Goal: Obtain resource: Obtain resource

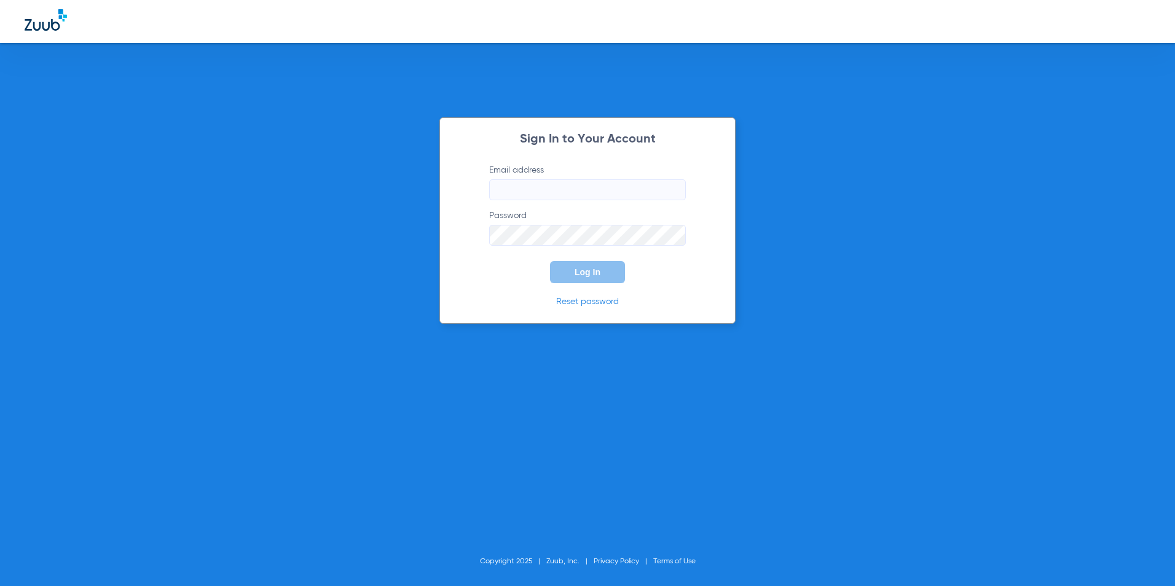
type input "[EMAIL_ADDRESS][DOMAIN_NAME]"
click at [596, 278] on button "Log In" at bounding box center [587, 272] width 75 height 22
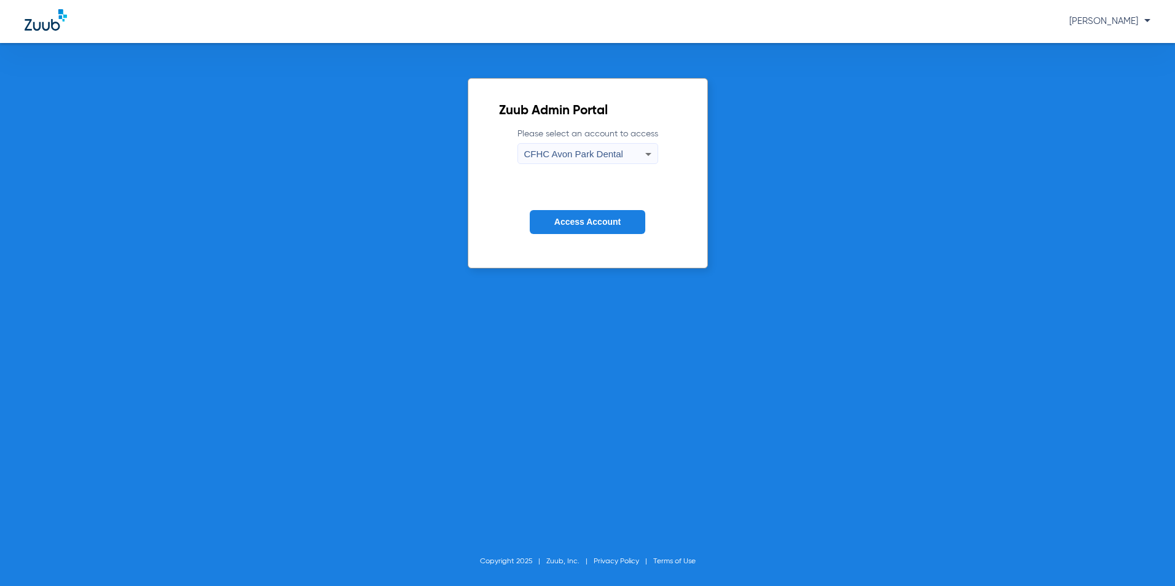
click at [621, 161] on div "CFHC Avon Park Dental" at bounding box center [584, 154] width 121 height 21
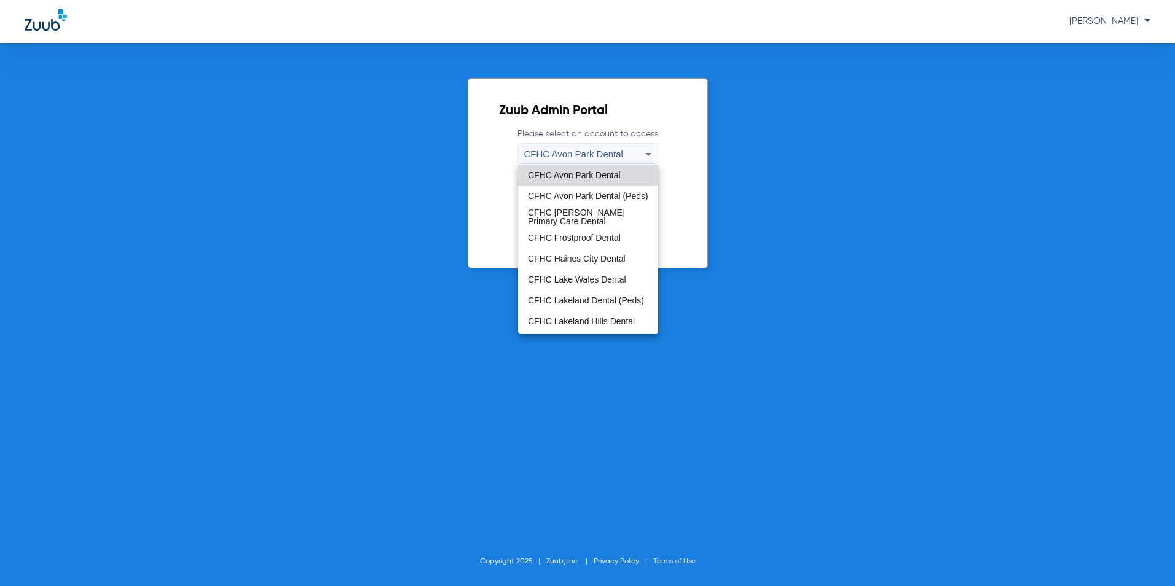
click at [605, 305] on span "CFHC Lakeland Dental (Peds)" at bounding box center [586, 300] width 116 height 9
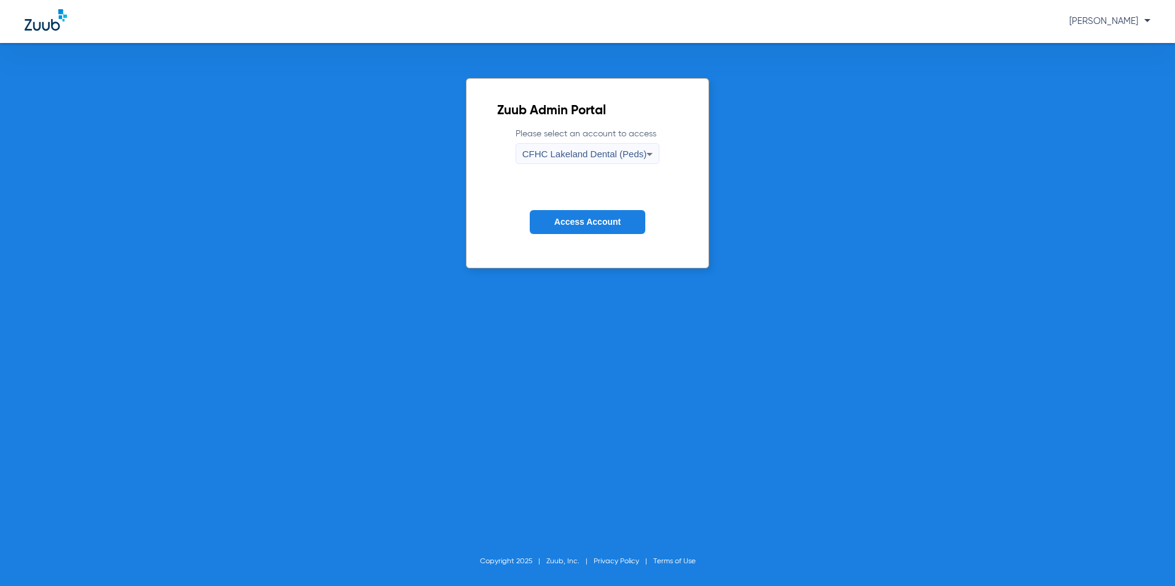
click at [582, 224] on span "Access Account" at bounding box center [587, 222] width 66 height 10
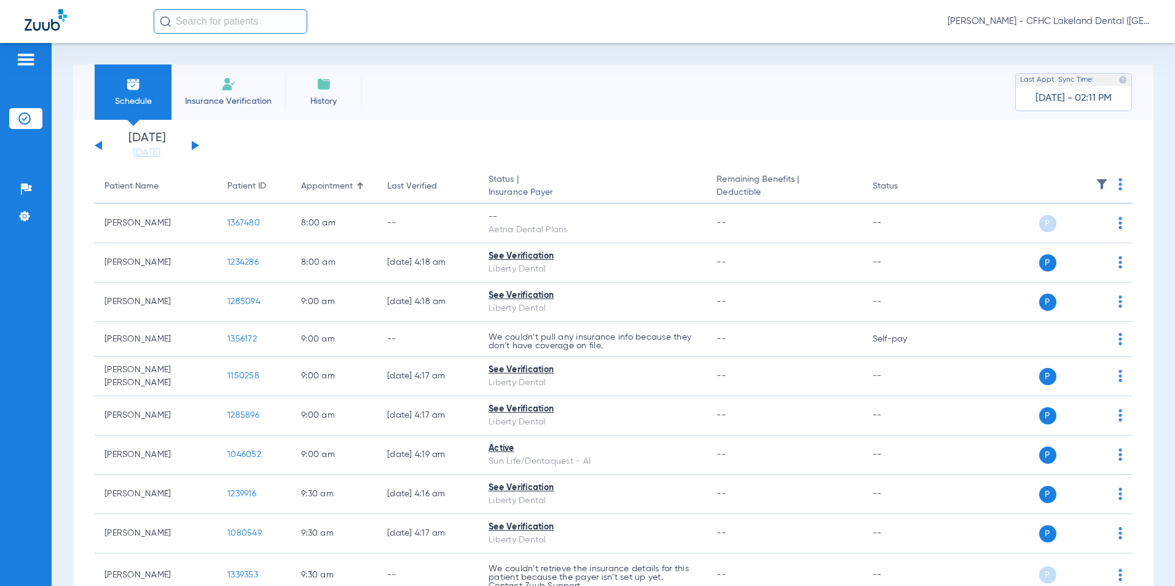
click at [196, 144] on button at bounding box center [195, 145] width 7 height 9
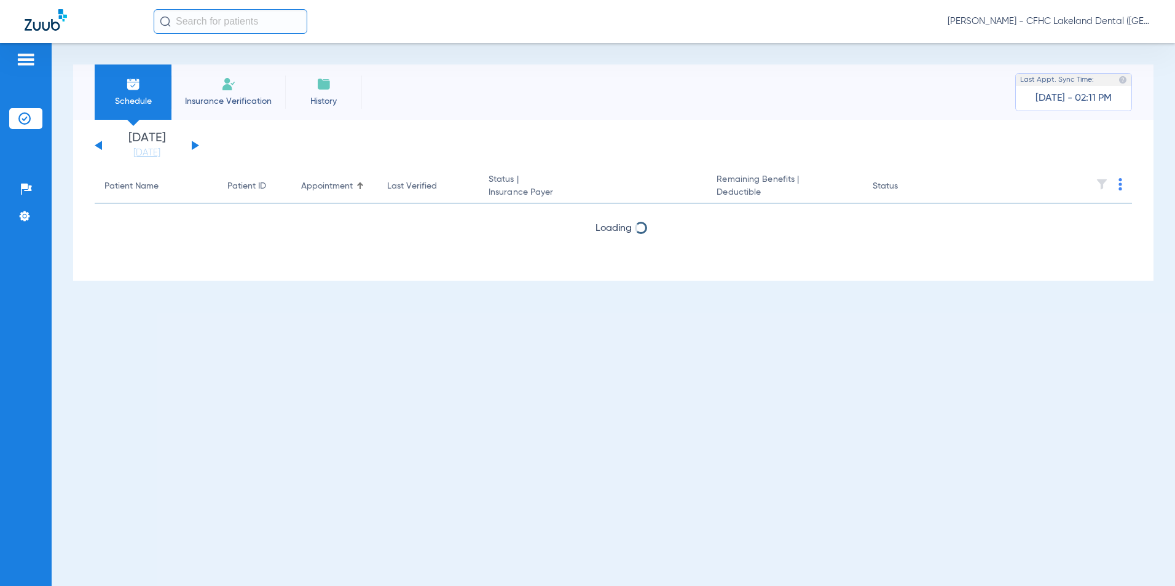
click at [196, 143] on div "[DATE] [DATE] [DATE] [DATE] [DATE] [DATE] [DATE] [DATE] [DATE] [DATE] [DATE] [D…" at bounding box center [147, 145] width 104 height 27
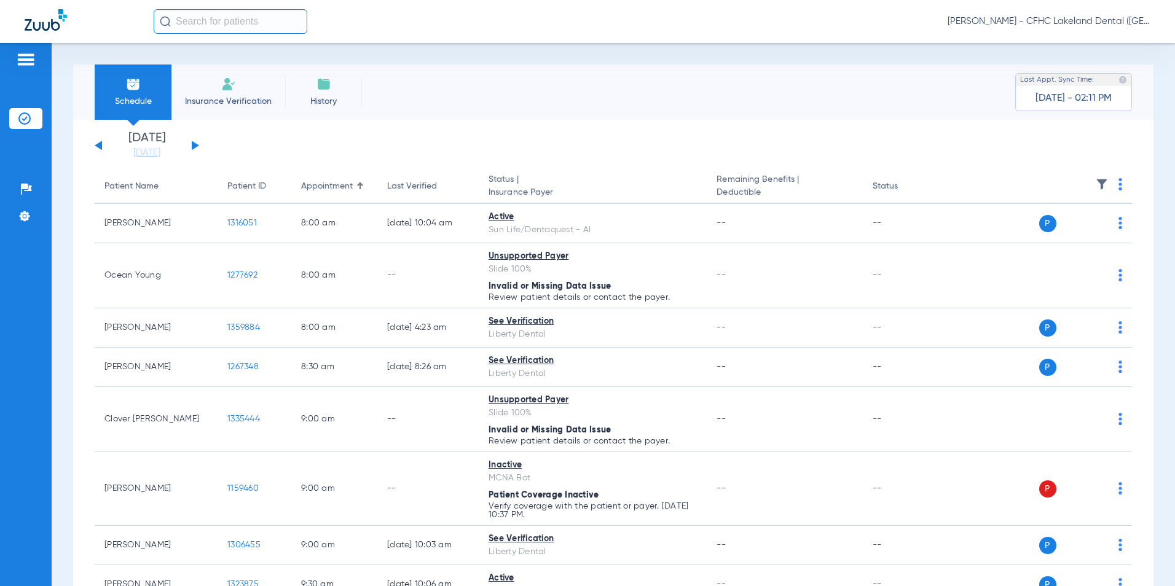
click at [196, 143] on div "[DATE] [DATE] [DATE] [DATE] [DATE] [DATE] [DATE] [DATE] [DATE] [DATE] [DATE] [D…" at bounding box center [147, 145] width 104 height 27
click at [192, 146] on button at bounding box center [195, 145] width 7 height 9
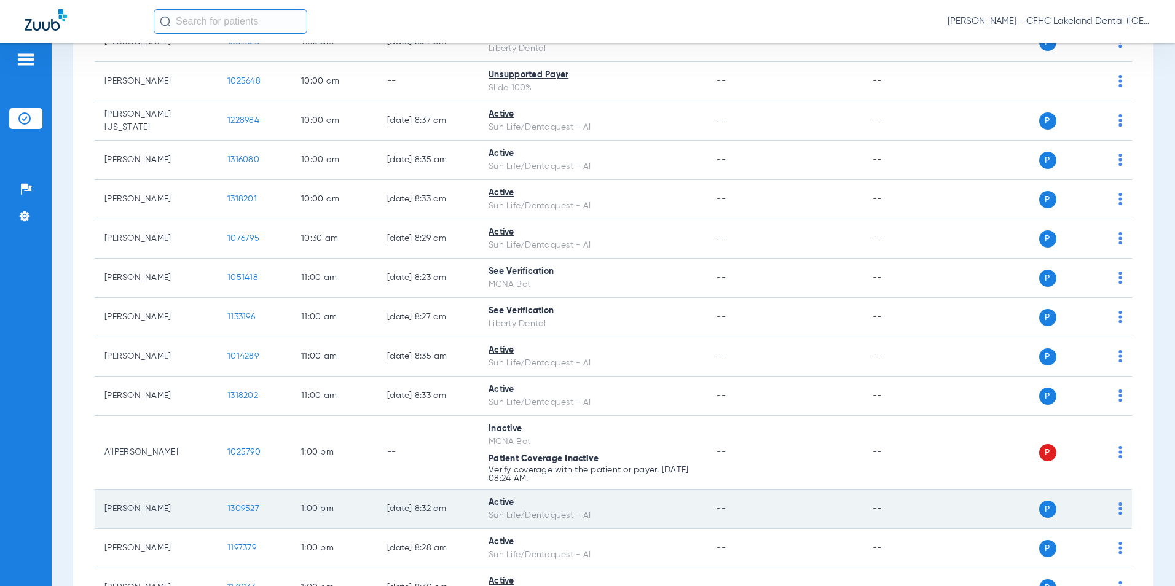
scroll to position [492, 0]
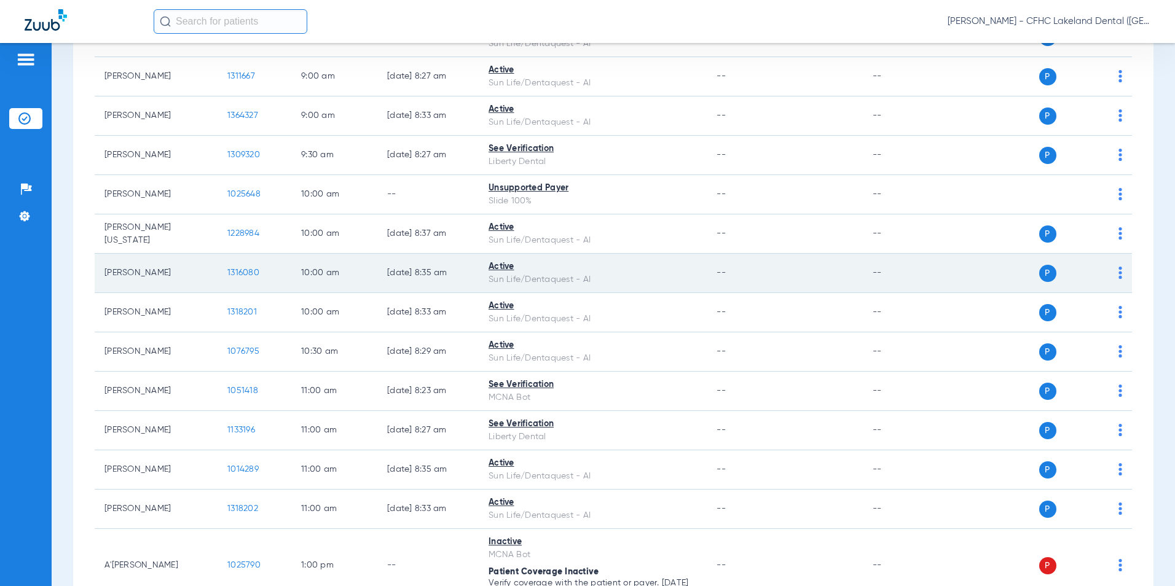
click at [235, 273] on span "1316080" at bounding box center [243, 273] width 32 height 9
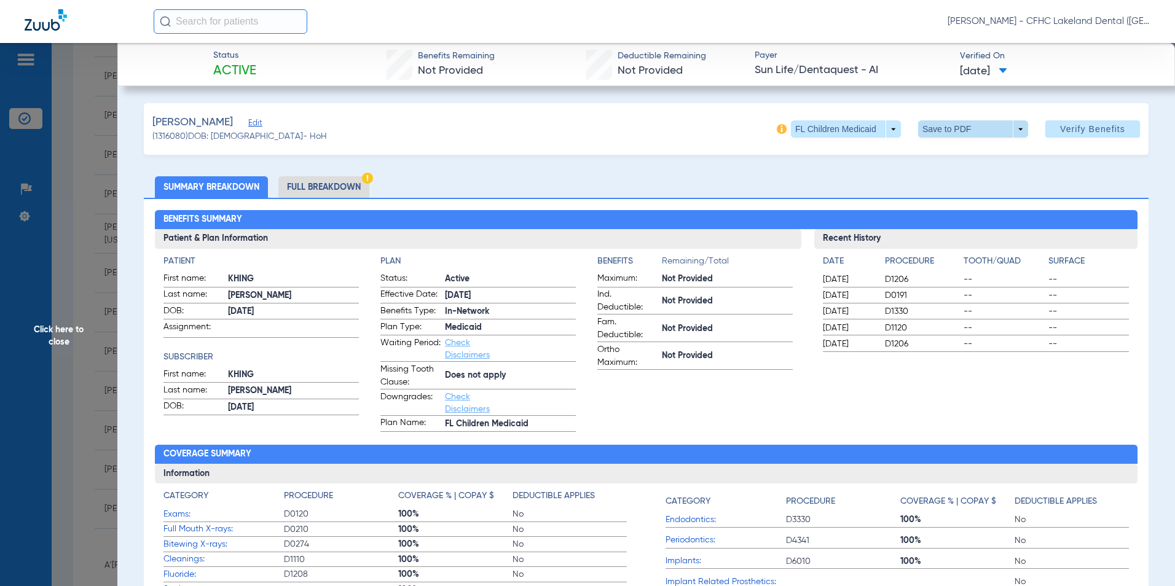
click at [974, 125] on span at bounding box center [972, 128] width 29 height 29
drag, startPoint x: 970, startPoint y: 149, endPoint x: 709, endPoint y: 143, distance: 261.9
click at [970, 149] on span "Save to PDF" at bounding box center [968, 153] width 49 height 9
click at [75, 255] on span "Click here to close" at bounding box center [58, 336] width 117 height 586
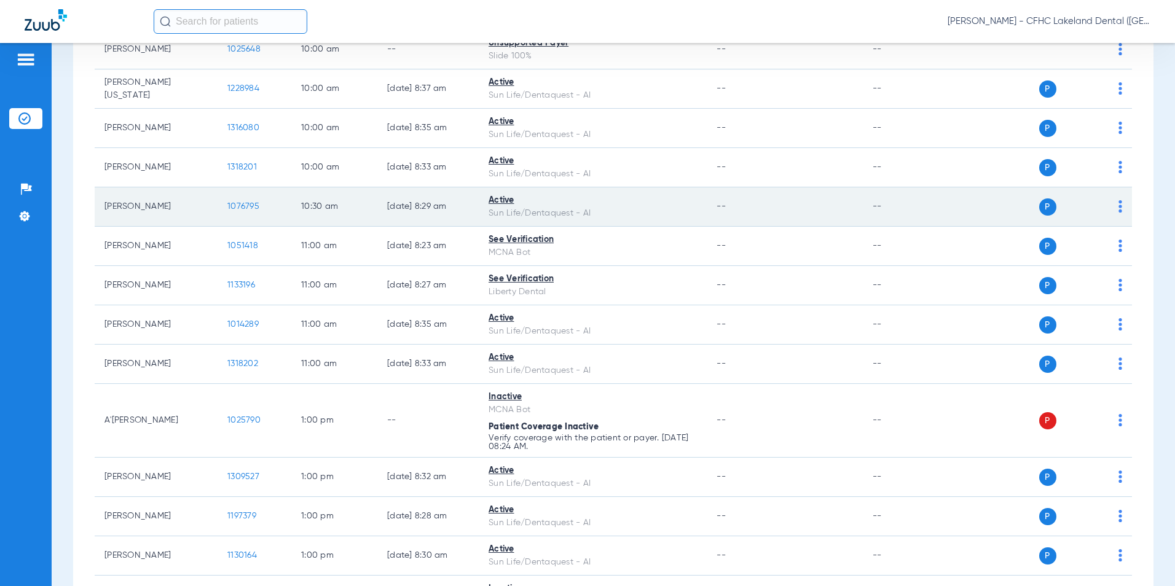
scroll to position [676, 0]
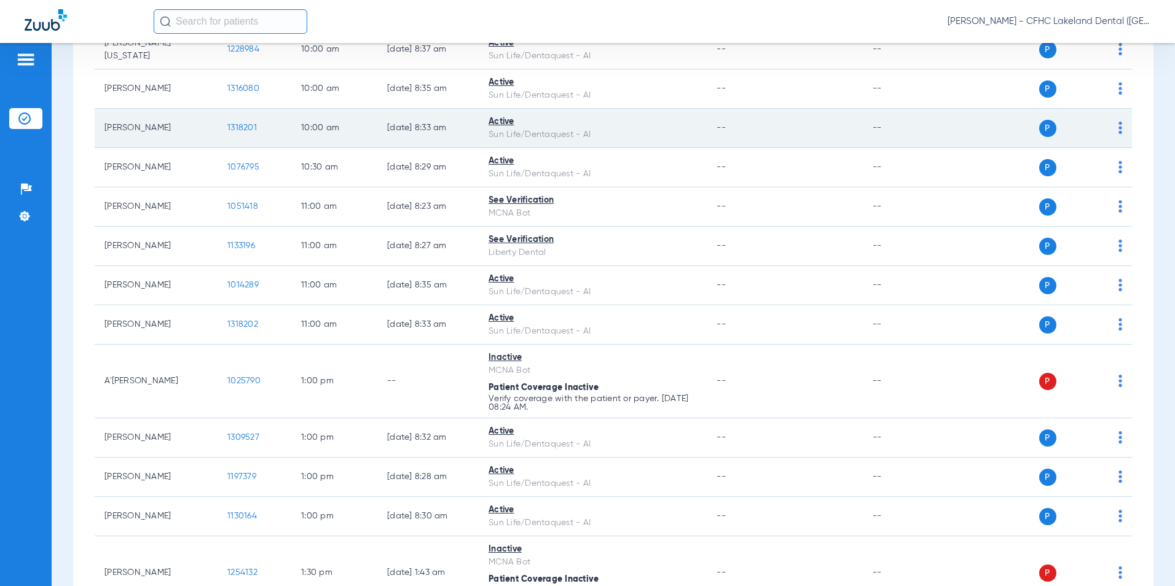
click at [242, 123] on td "1318201" at bounding box center [255, 128] width 74 height 39
click at [240, 128] on span "1318201" at bounding box center [241, 128] width 29 height 9
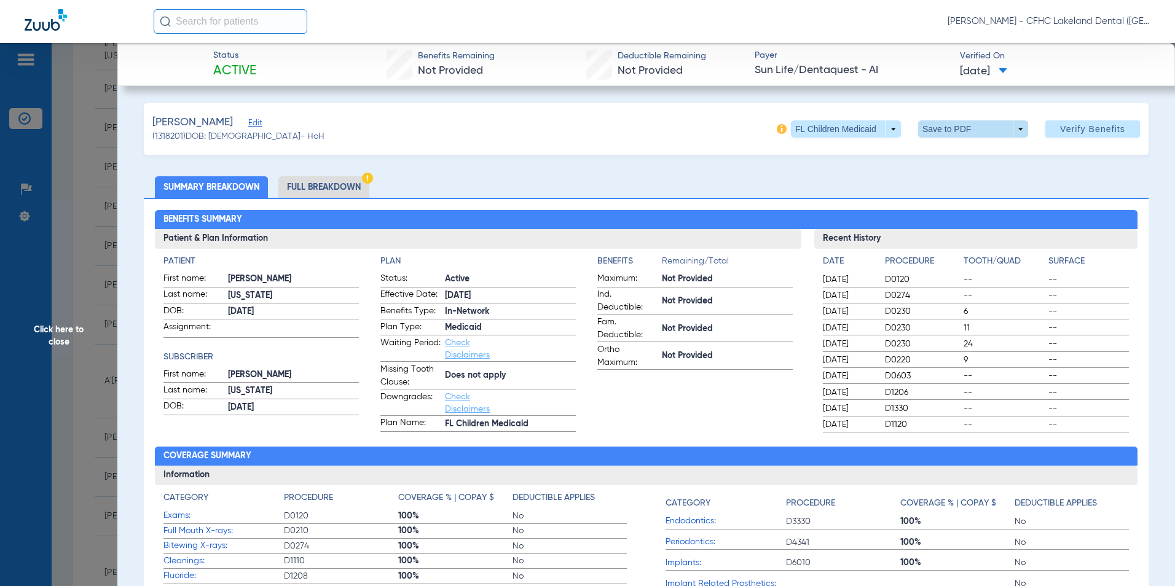
click at [1010, 132] on span at bounding box center [973, 128] width 110 height 17
click at [968, 159] on button "insert_drive_file Save to PDF" at bounding box center [956, 153] width 93 height 25
click at [74, 326] on span "Click here to close" at bounding box center [58, 336] width 117 height 586
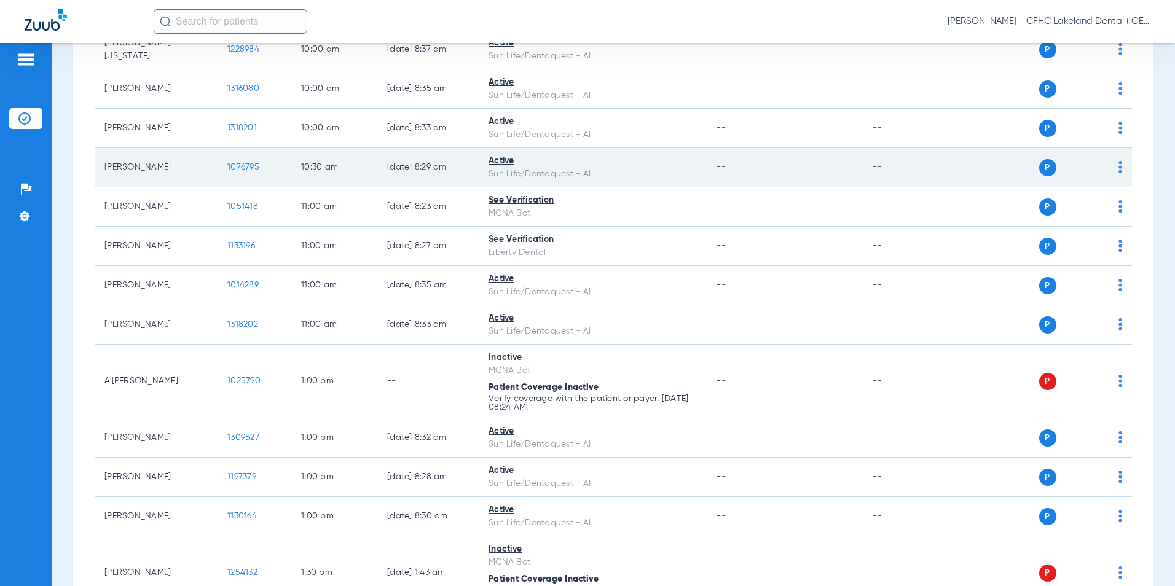
click at [242, 162] on td "1076795" at bounding box center [255, 167] width 74 height 39
click at [248, 166] on span "1076795" at bounding box center [243, 167] width 32 height 9
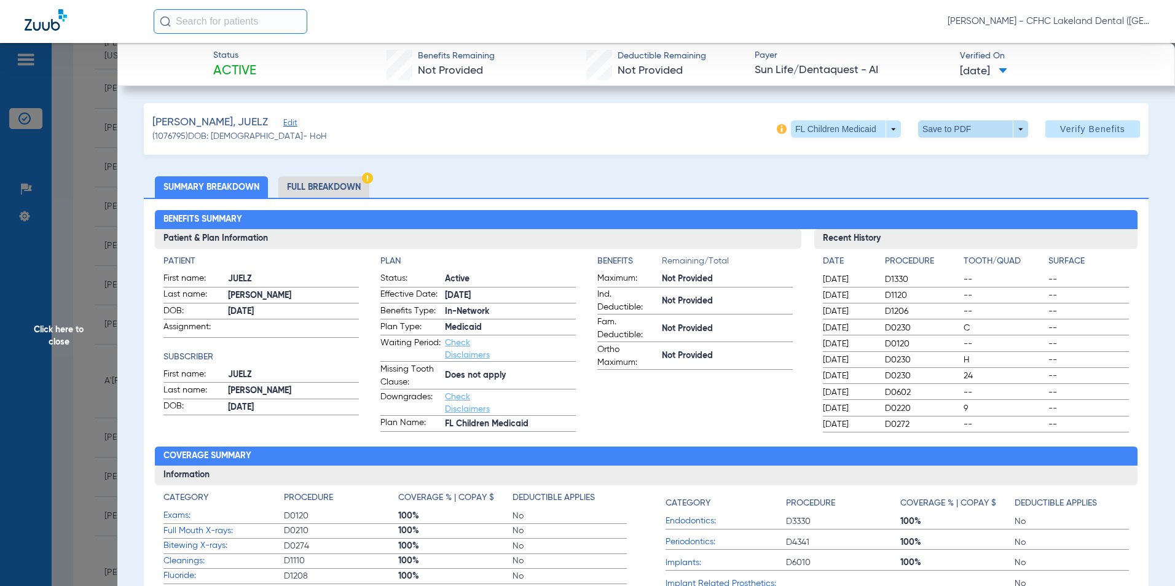
click at [972, 135] on span at bounding box center [972, 128] width 29 height 29
click at [954, 156] on span "Save to PDF" at bounding box center [968, 153] width 49 height 9
drag, startPoint x: 64, startPoint y: 340, endPoint x: 77, endPoint y: 289, distance: 53.4
click at [63, 340] on span "Click here to close" at bounding box center [58, 336] width 117 height 586
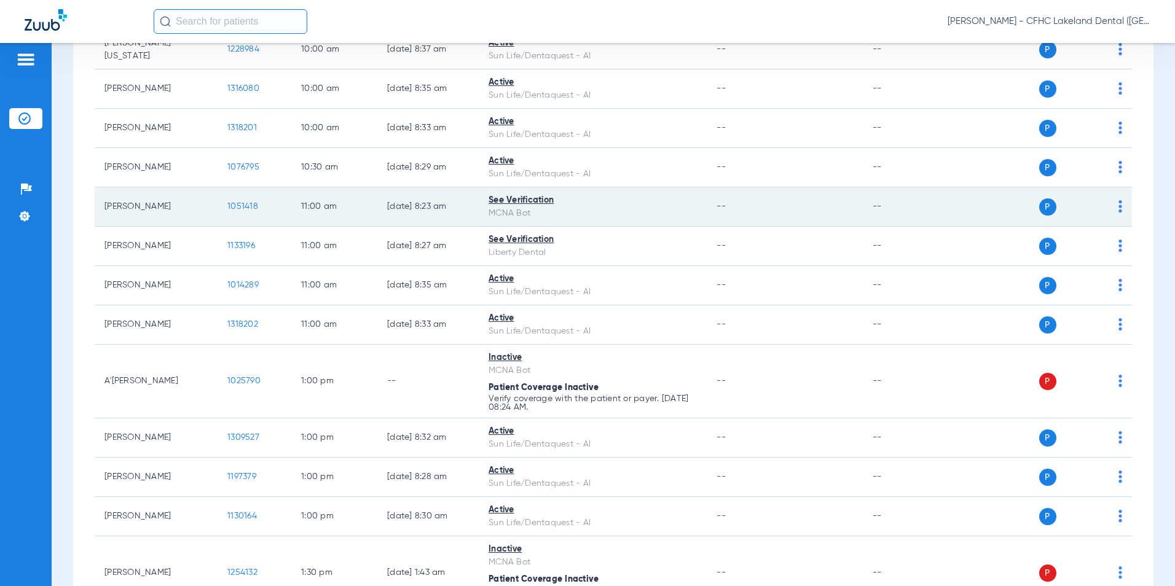
click at [243, 210] on span "1051418" at bounding box center [242, 206] width 31 height 9
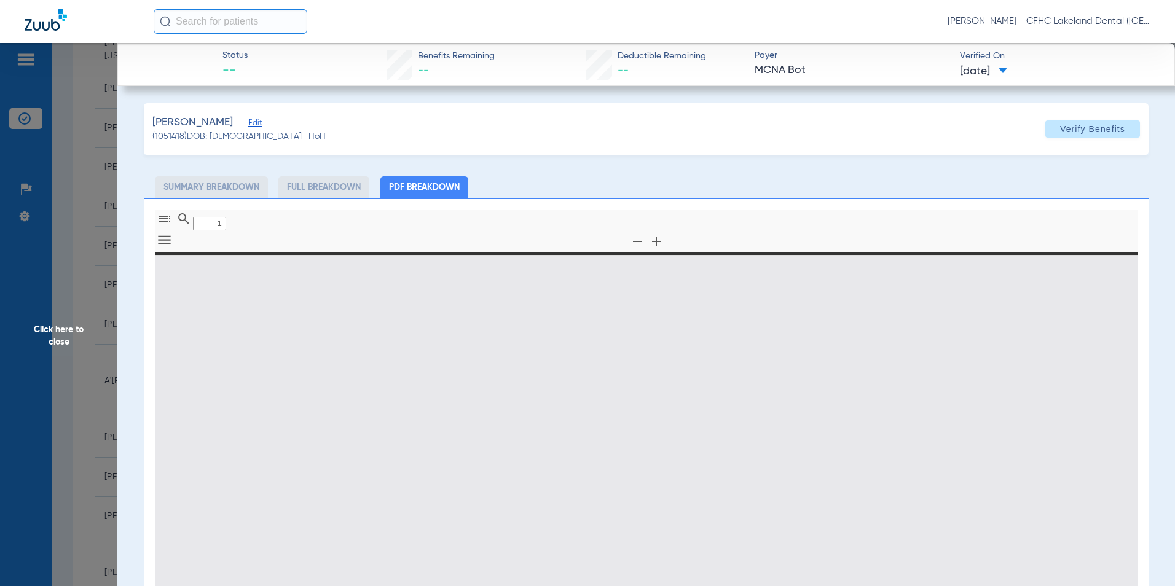
type input "0"
select select "page-width"
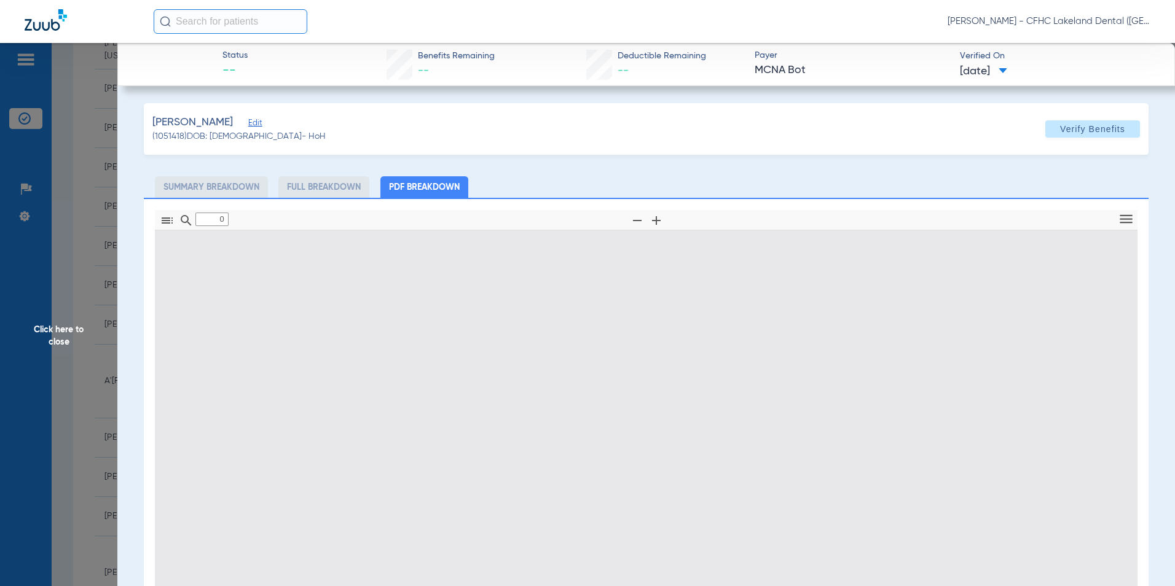
type input "1"
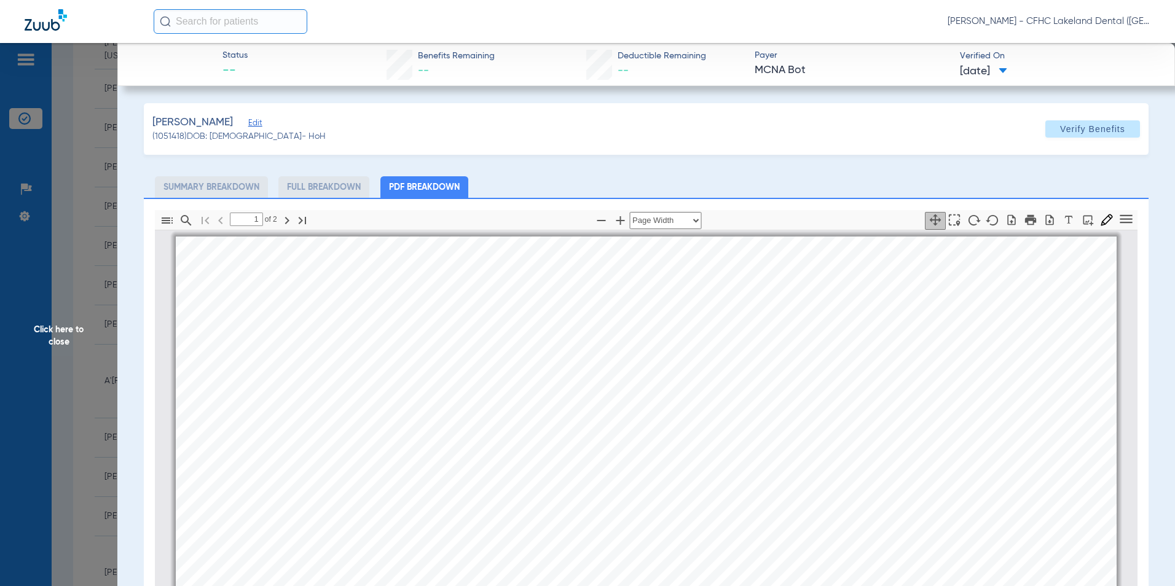
scroll to position [6, 0]
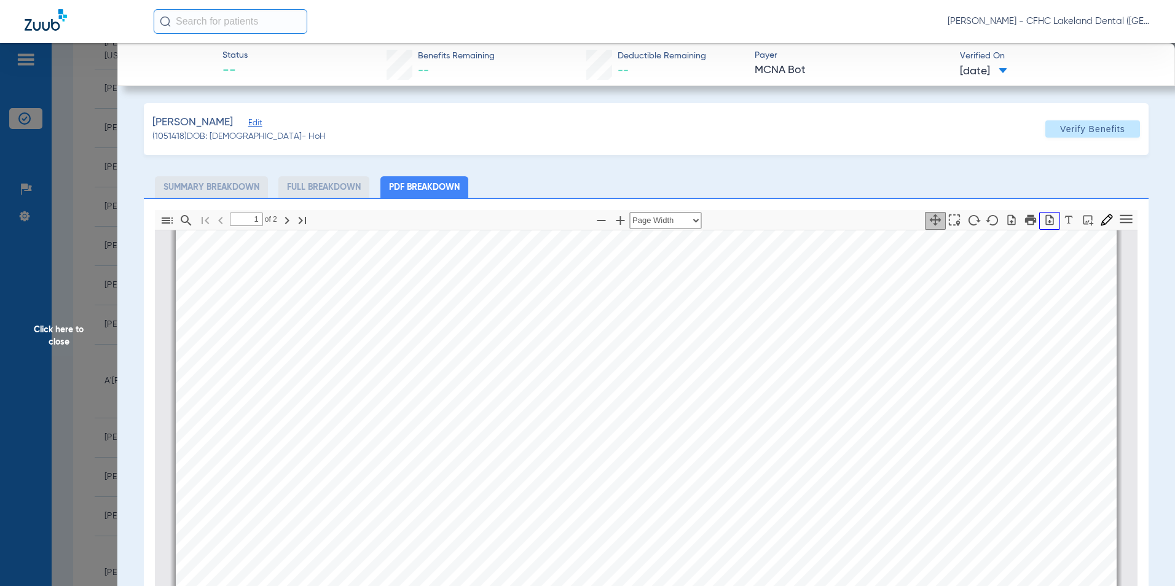
click at [1046, 220] on icon "button" at bounding box center [1050, 219] width 8 height 10
click at [42, 363] on span "Click here to close" at bounding box center [58, 336] width 117 height 586
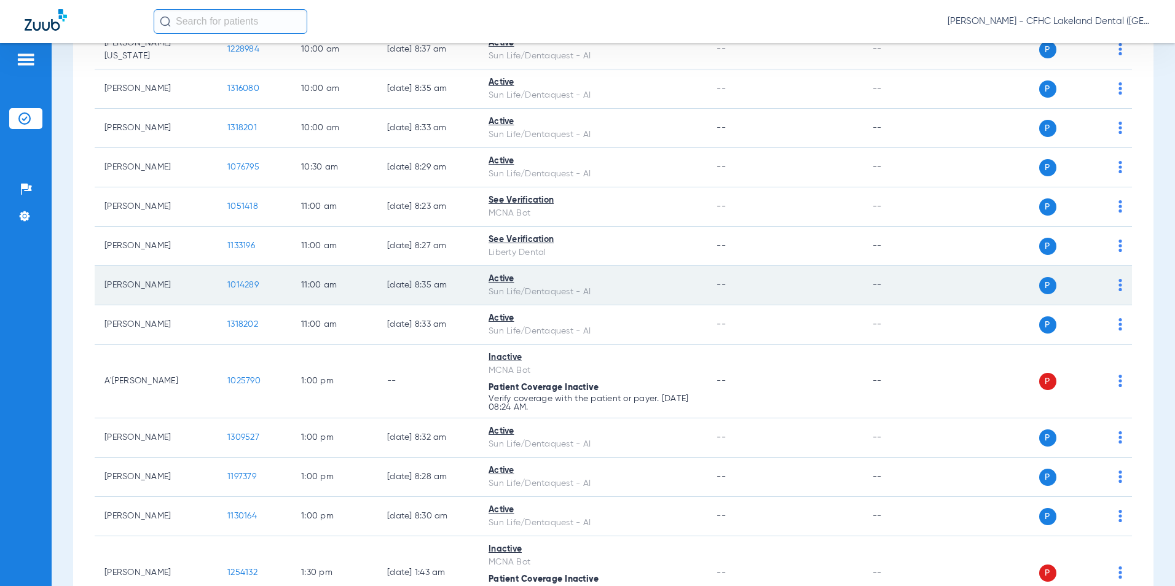
click at [247, 286] on span "1014289" at bounding box center [242, 285] width 31 height 9
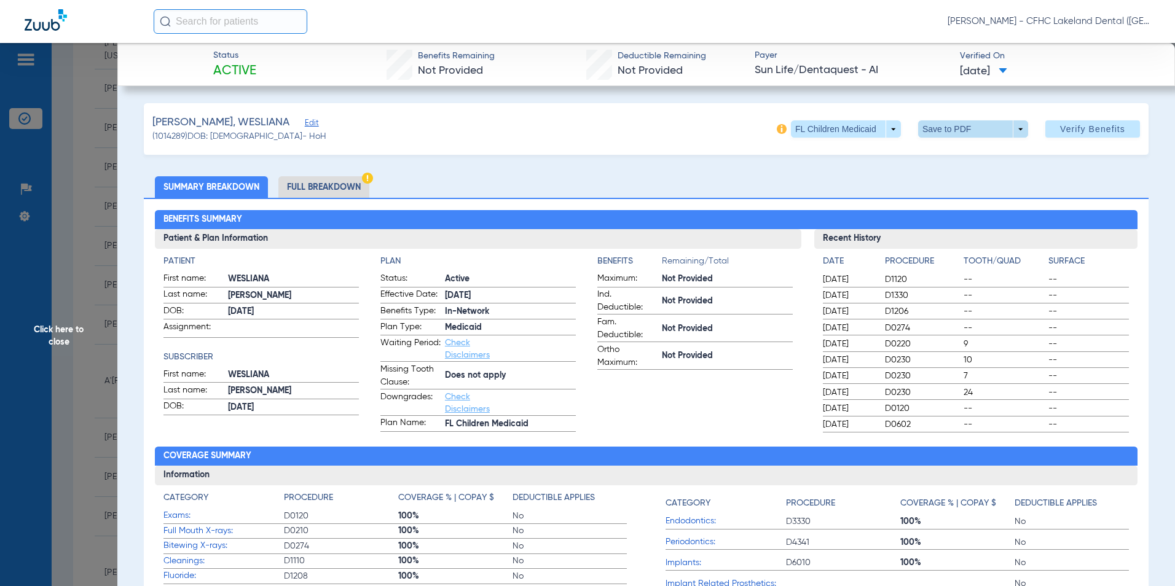
click at [1005, 128] on span at bounding box center [973, 128] width 110 height 17
click at [954, 160] on button "insert_drive_file Save to PDF" at bounding box center [956, 153] width 93 height 25
click at [77, 332] on span "Click here to close" at bounding box center [58, 336] width 117 height 586
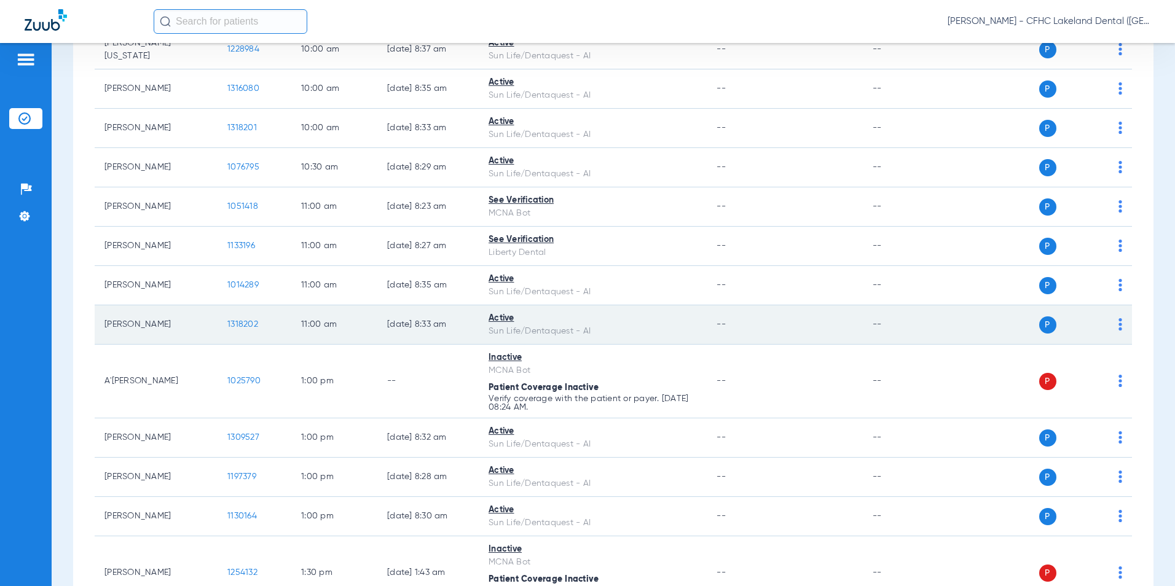
click at [251, 328] on span "1318202" at bounding box center [242, 324] width 31 height 9
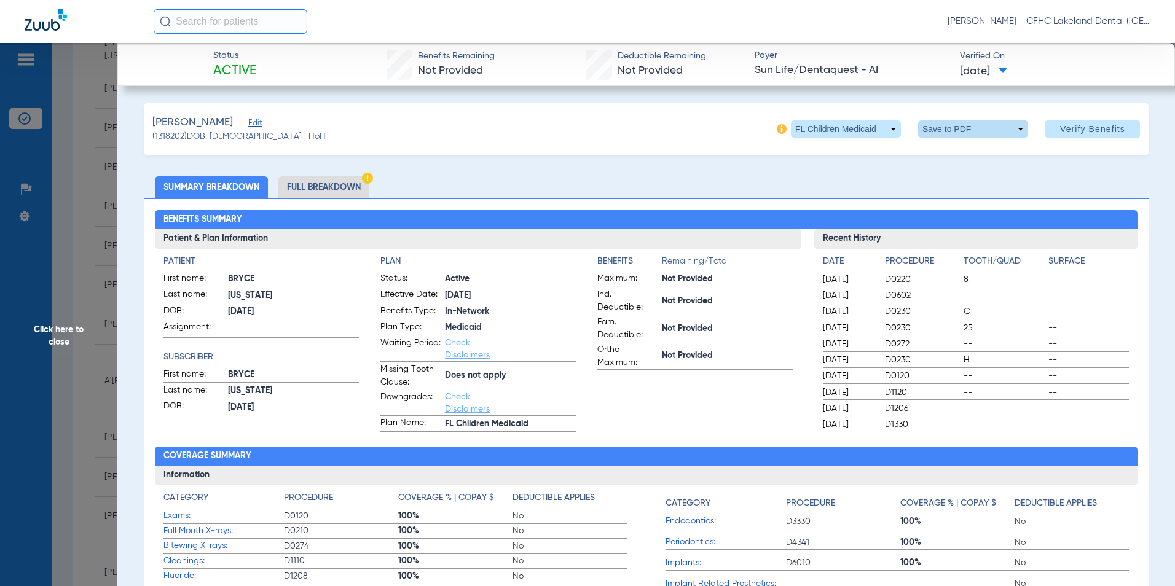
click at [1010, 130] on span at bounding box center [973, 128] width 110 height 17
click at [960, 155] on span "Save to PDF" at bounding box center [968, 153] width 49 height 9
